Goal: Find specific page/section: Find specific page/section

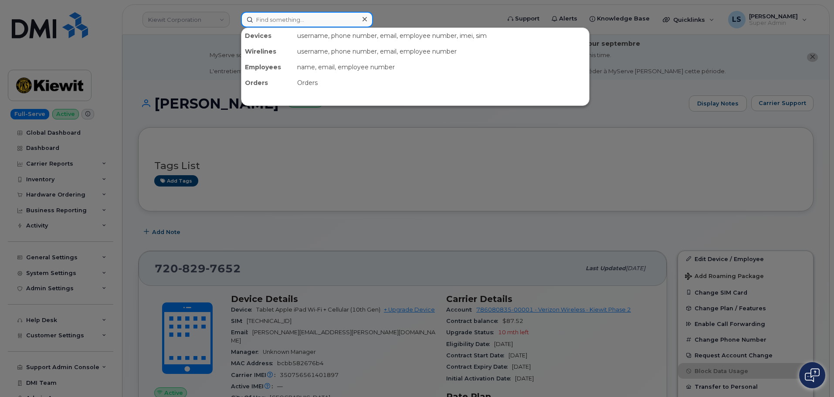
click at [275, 26] on input at bounding box center [307, 20] width 132 height 16
paste input "2027015824"
type input "2027015824"
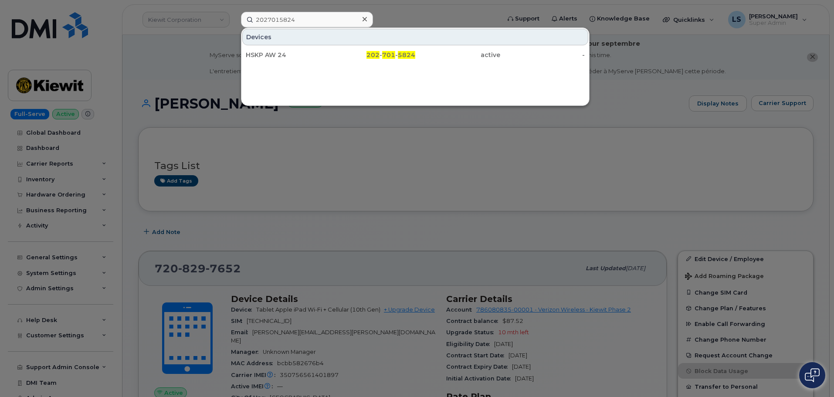
click at [274, 64] on div "Devices HSKP AW 24 202 - 701 - 5824 active -" at bounding box center [415, 66] width 349 height 78
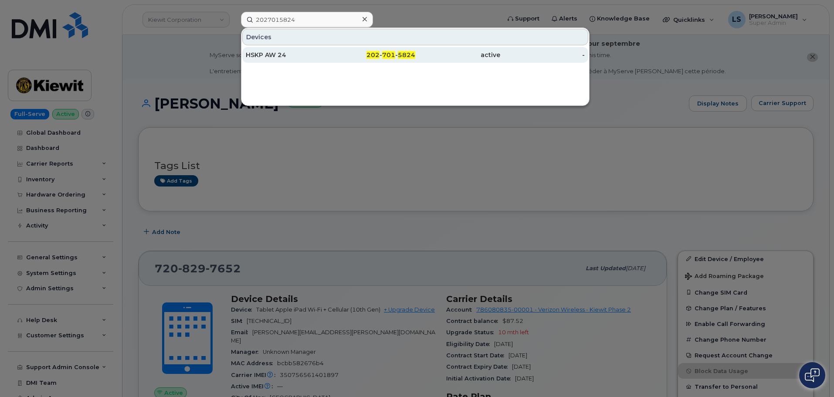
click at [331, 62] on div "HSKP AW 24" at bounding box center [373, 55] width 85 height 16
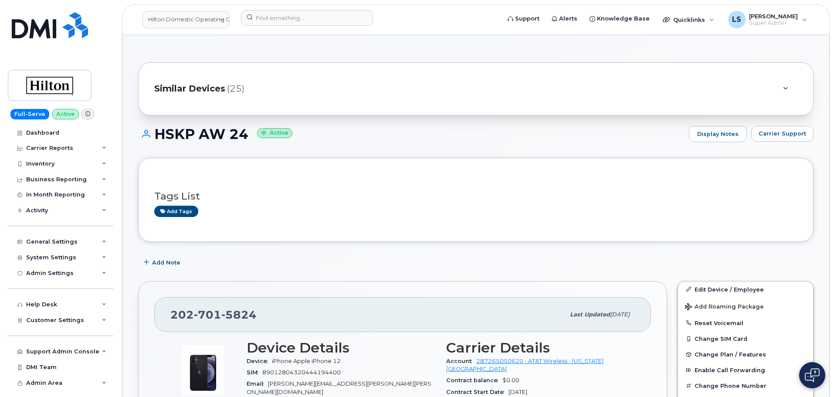
scroll to position [87, 0]
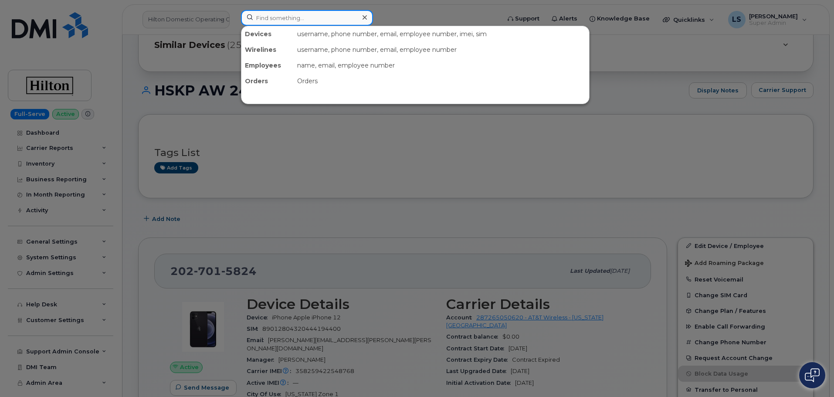
click at [298, 20] on input at bounding box center [307, 18] width 132 height 16
paste input "6197627285"
type input "6197627285"
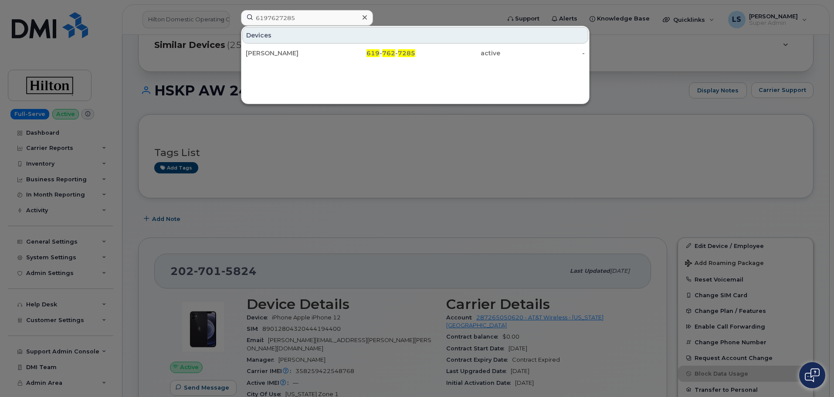
drag, startPoint x: 327, startPoint y: 50, endPoint x: 103, endPoint y: 70, distance: 224.9
click at [327, 49] on div "JASON MCCOOL" at bounding box center [288, 53] width 85 height 9
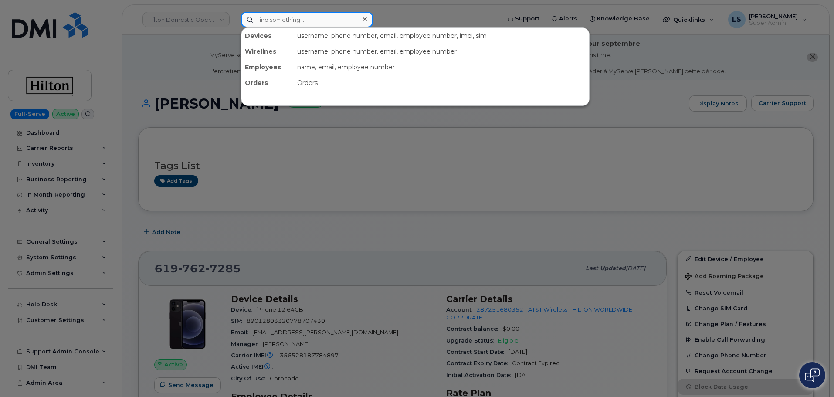
click at [255, 20] on input at bounding box center [307, 20] width 132 height 16
paste input "5715817569"
type input "5715817569"
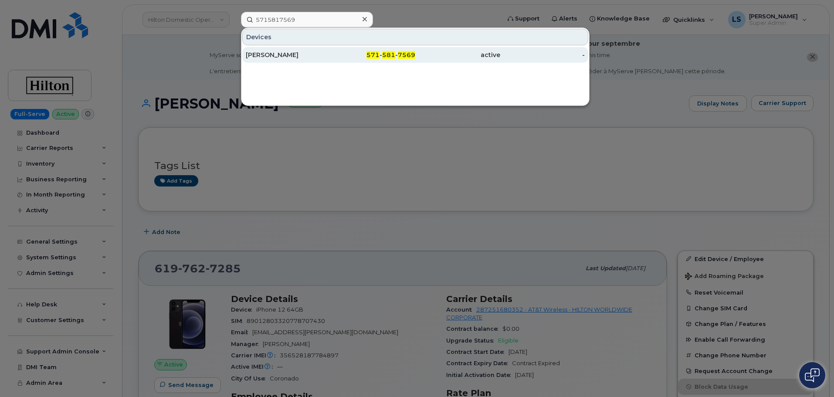
click at [331, 50] on div "[PERSON_NAME]" at bounding box center [373, 55] width 85 height 16
